Goal: Task Accomplishment & Management: Manage account settings

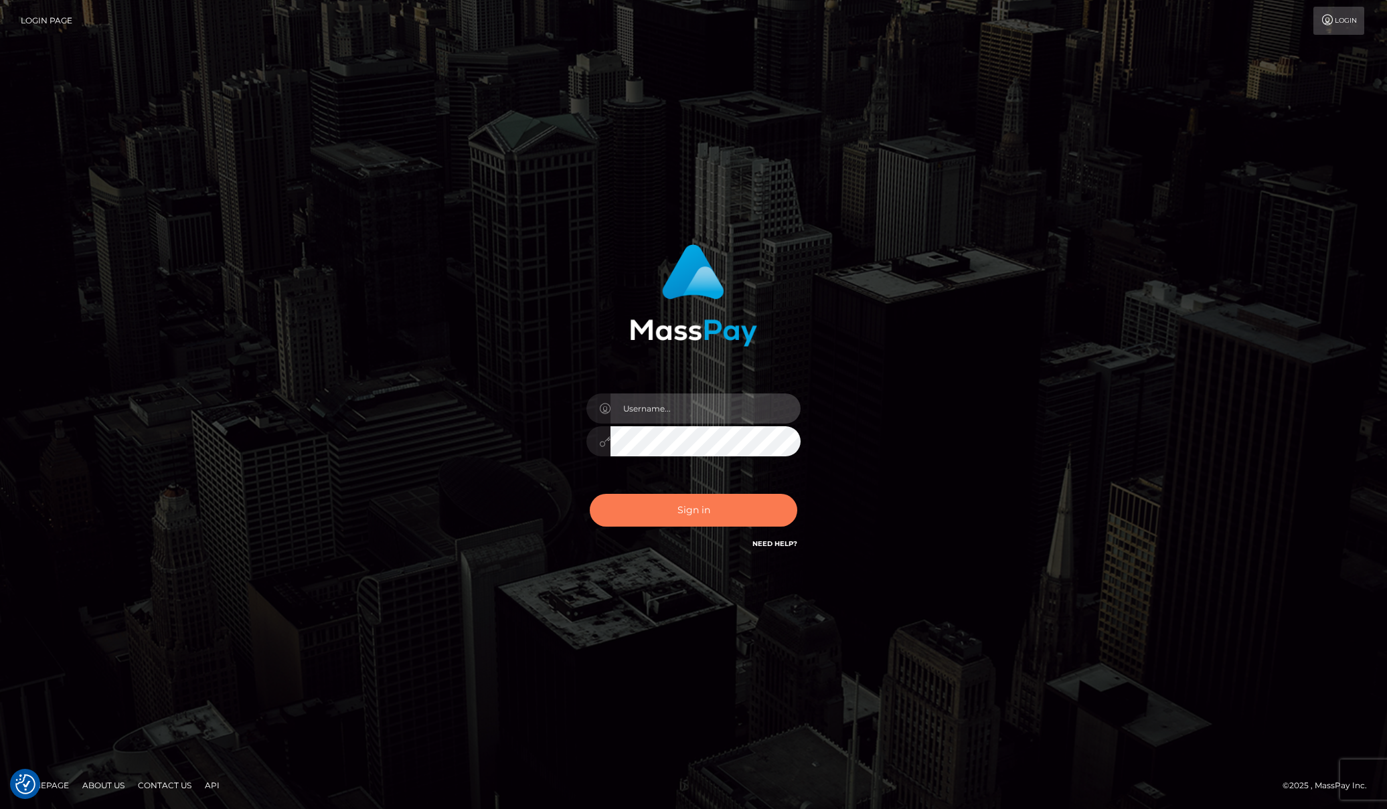
type input "lmurph"
click at [666, 517] on button "Sign in" at bounding box center [694, 510] width 208 height 33
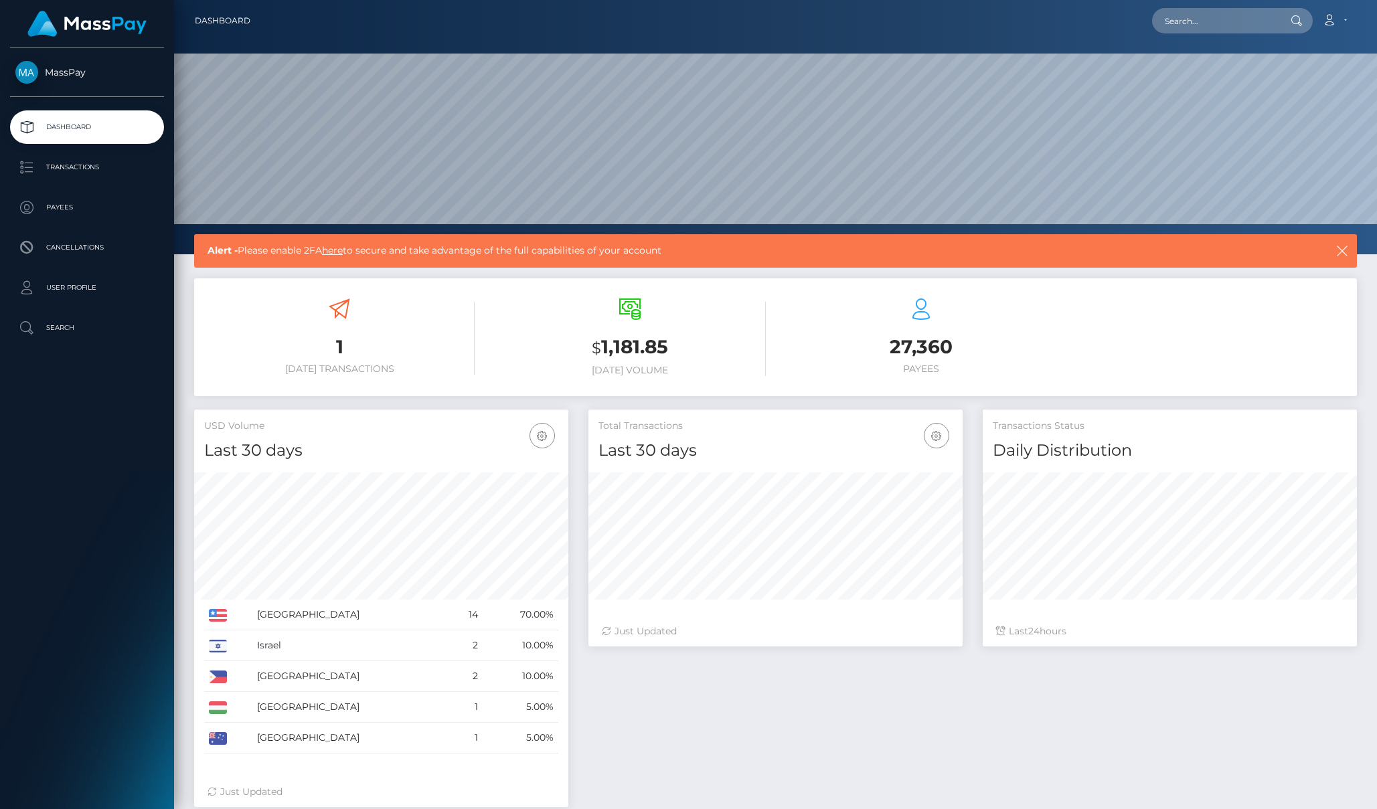
scroll to position [238, 374]
click at [1334, 23] on icon at bounding box center [1329, 20] width 14 height 11
click at [1309, 84] on link "Logout" at bounding box center [1302, 86] width 107 height 25
